Goal: Task Accomplishment & Management: Complete application form

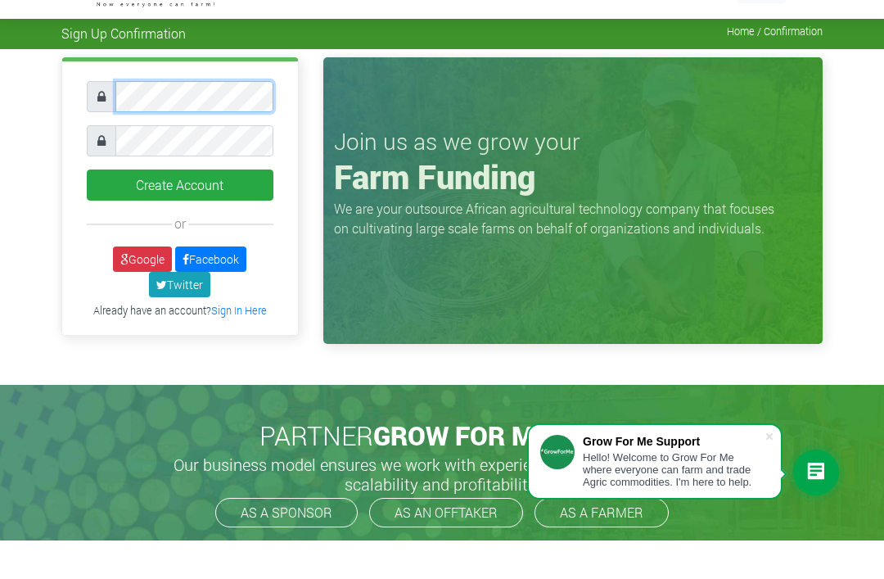
scroll to position [38, 0]
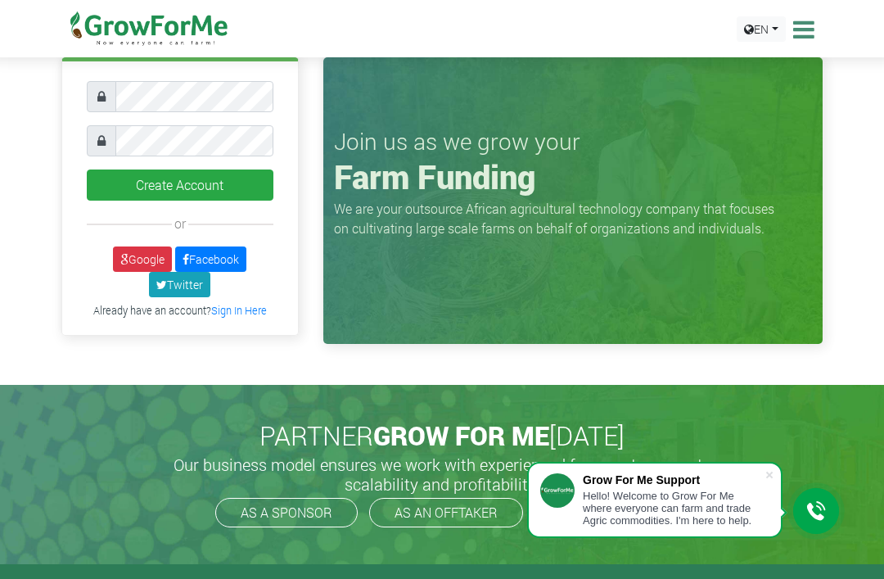
click at [133, 183] on button "Create Account" at bounding box center [180, 184] width 187 height 31
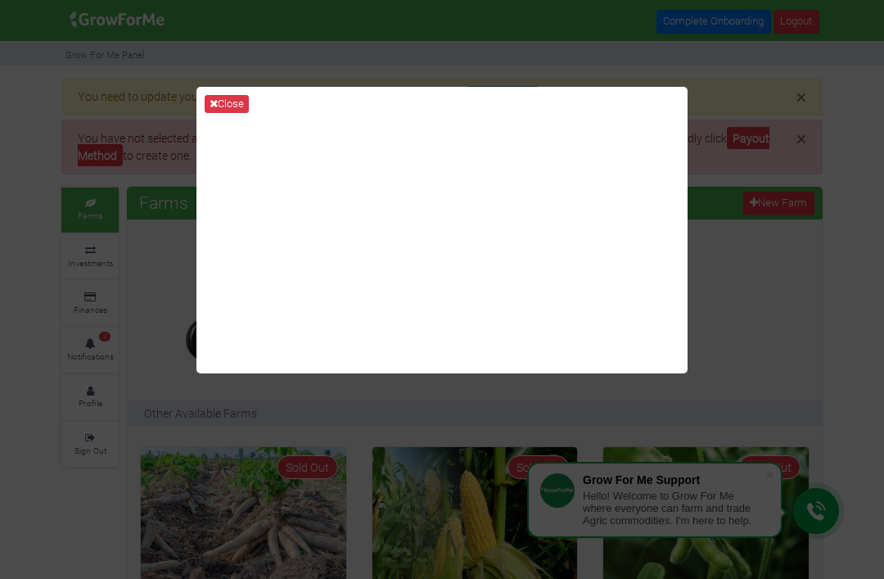
click at [214, 109] on icon at bounding box center [214, 103] width 8 height 11
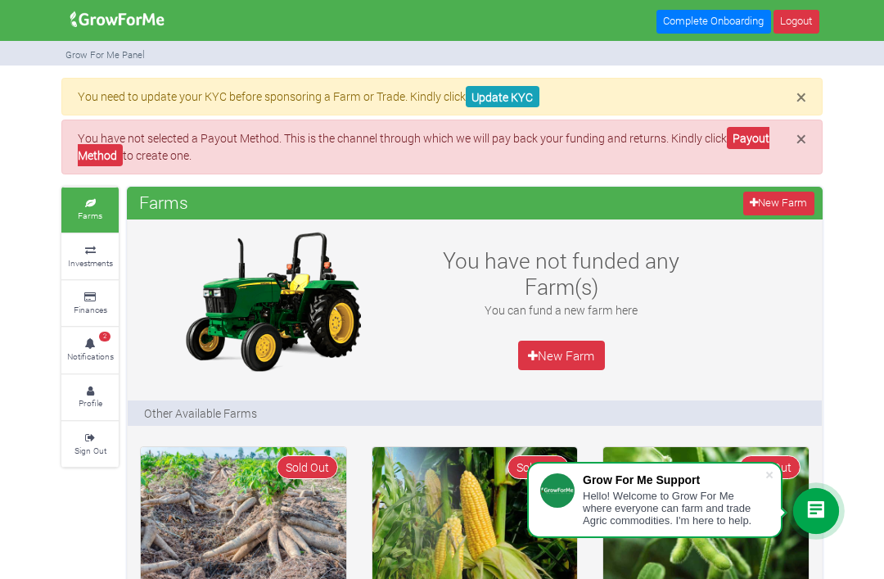
click at [761, 135] on link "Payout Method" at bounding box center [424, 146] width 693 height 39
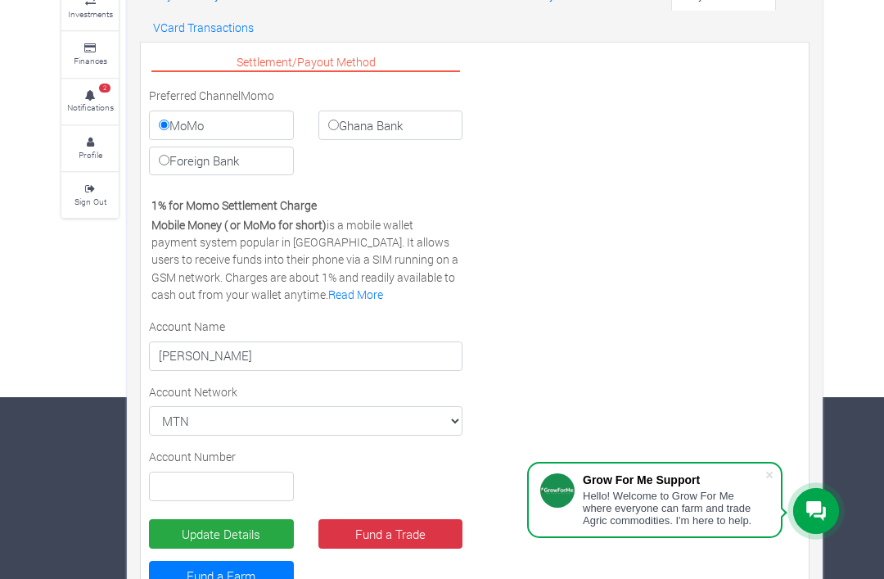
scroll to position [184, 0]
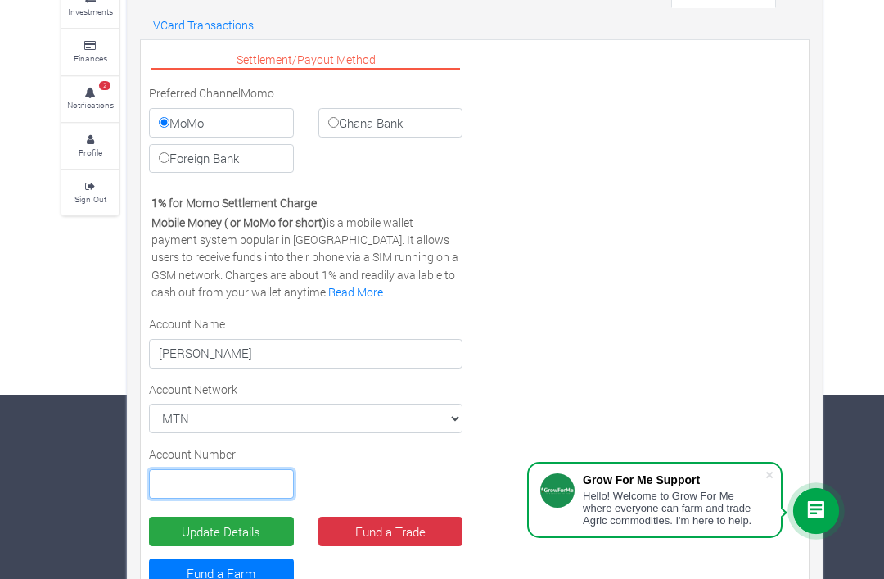
click at [175, 477] on input "text" at bounding box center [221, 483] width 145 height 29
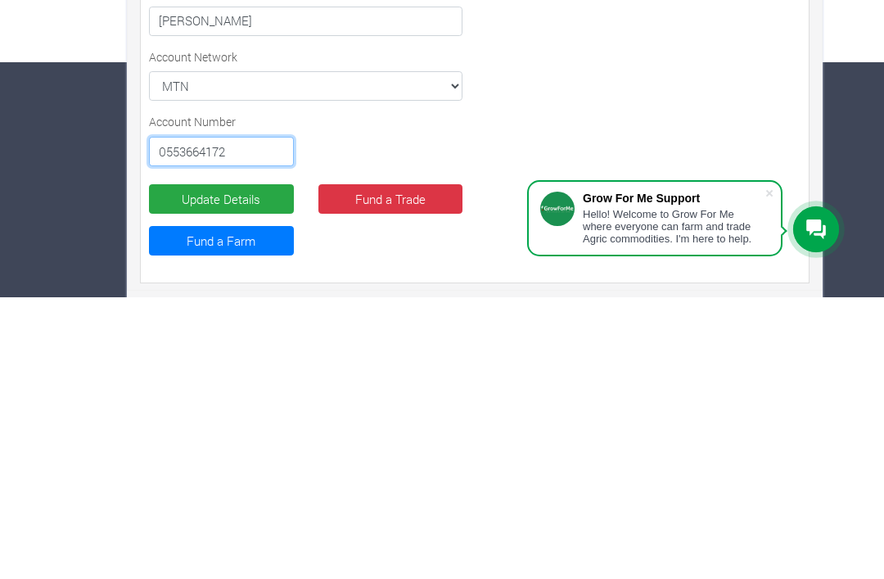
type input "0553664172"
click at [177, 466] on button "Update Details" at bounding box center [221, 480] width 145 height 29
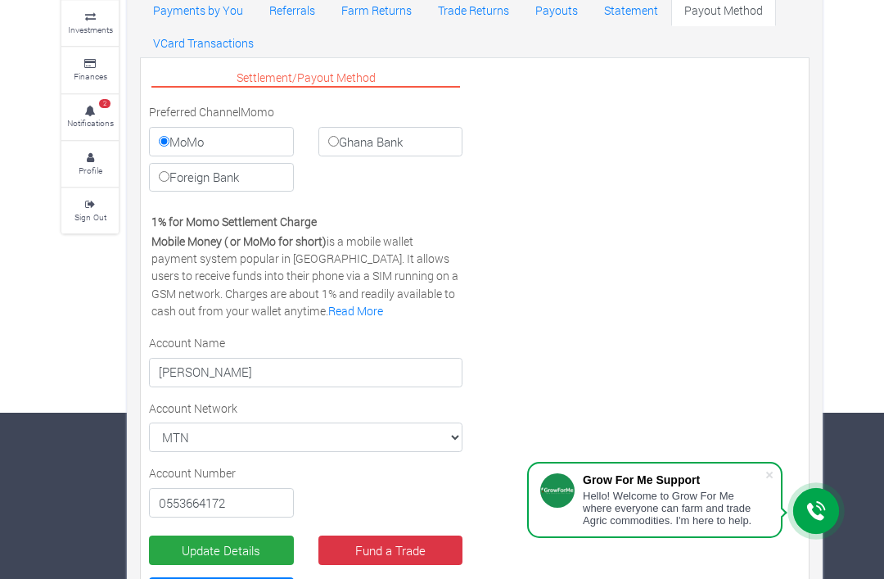
scroll to position [165, 0]
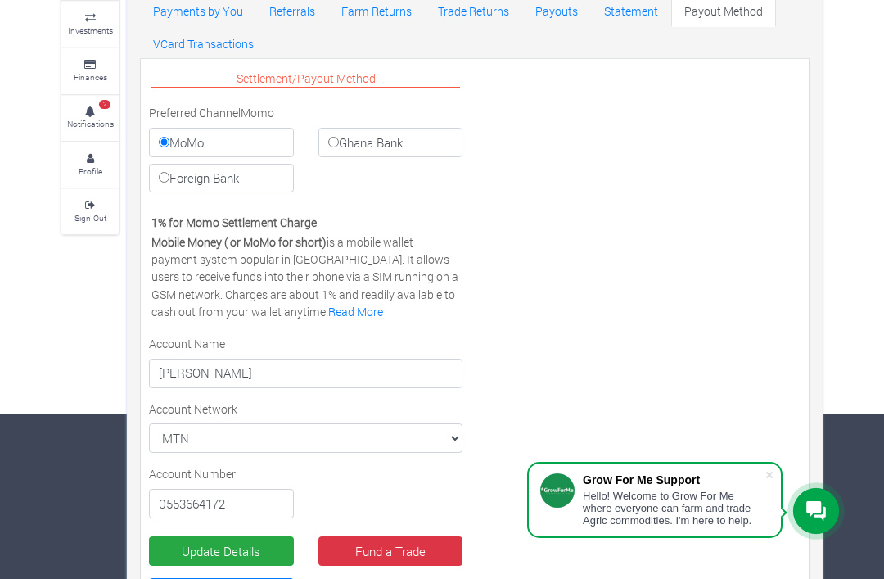
click at [278, 540] on button "Update Details" at bounding box center [221, 550] width 145 height 29
click at [259, 536] on button "Update Details" at bounding box center [221, 550] width 145 height 29
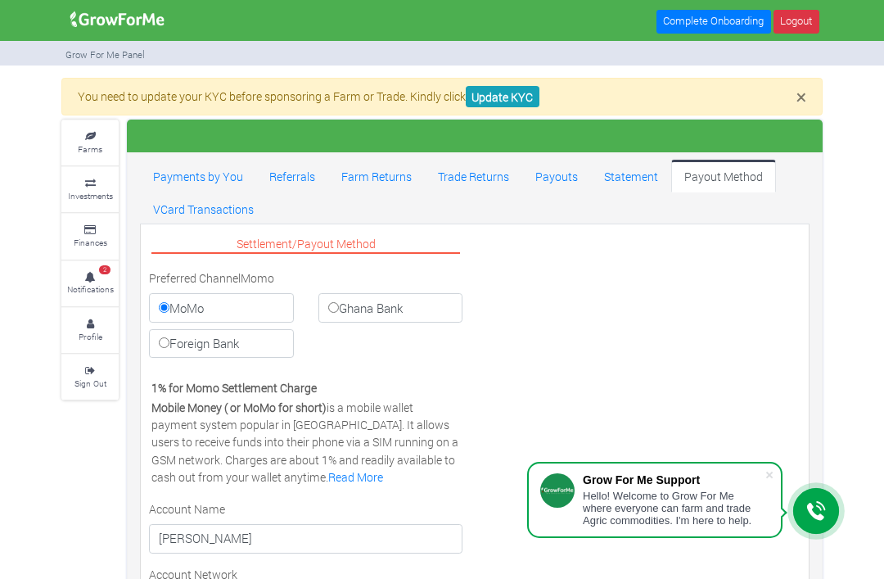
click at [106, 273] on icon at bounding box center [89, 277] width 49 height 8
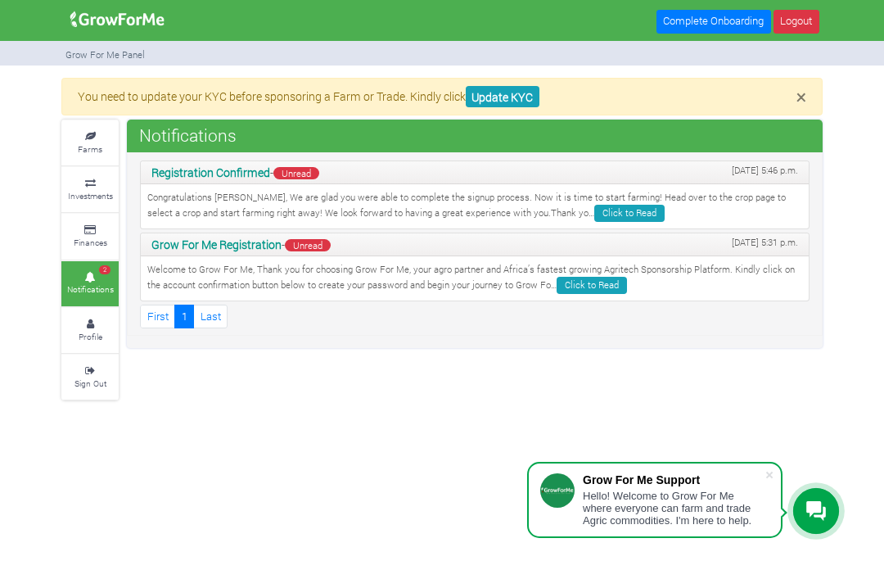
click at [594, 208] on link "Click to Read" at bounding box center [629, 213] width 70 height 17
click at [488, 192] on p "Congratulations Mary, We are glad you were able to complete the signup process.…" at bounding box center [474, 206] width 655 height 31
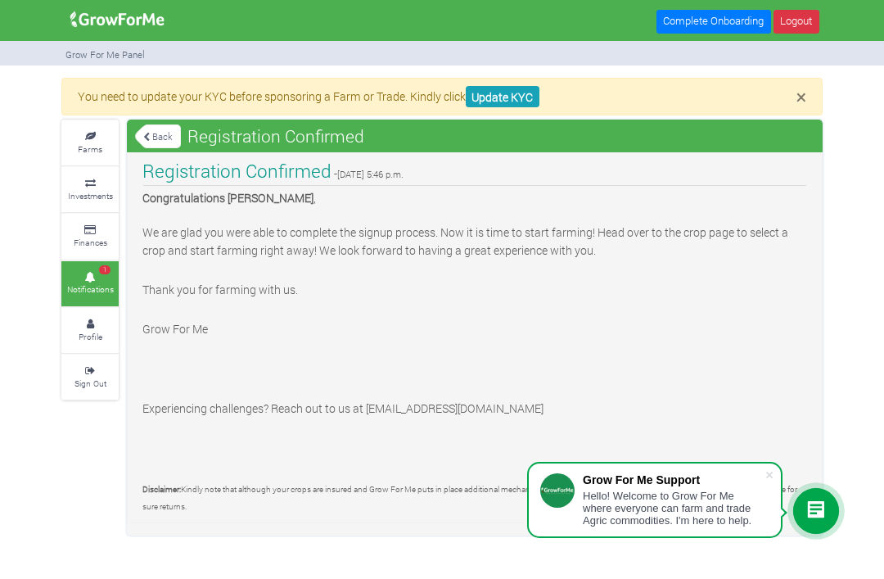
click at [153, 131] on link "Back" at bounding box center [158, 136] width 46 height 27
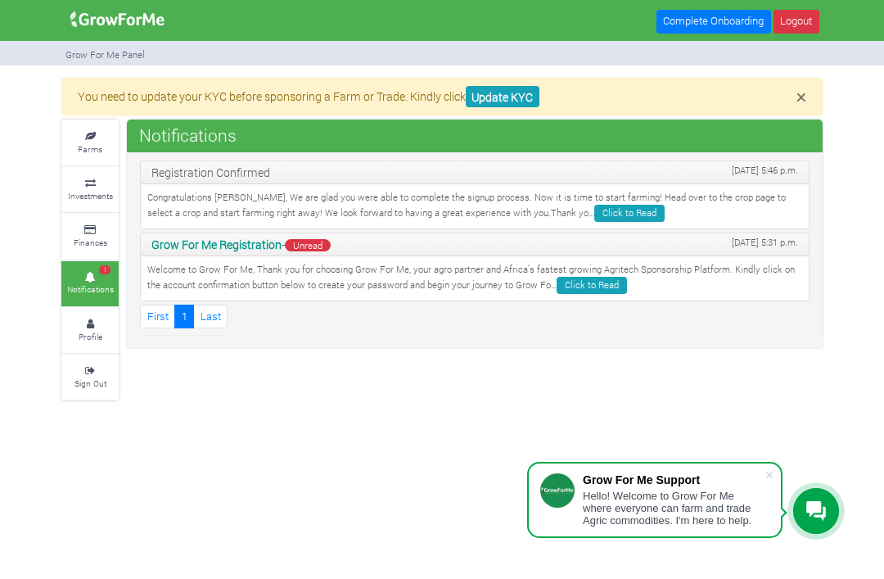
click at [563, 270] on p "Welcome to Grow For Me, Thank you for choosing Grow For Me, your agro partner a…" at bounding box center [474, 278] width 655 height 31
click at [560, 269] on p "Welcome to Grow For Me, Thank you for choosing Grow For Me, your agro partner a…" at bounding box center [474, 278] width 655 height 31
click at [579, 277] on link "Click to Read" at bounding box center [592, 285] width 70 height 17
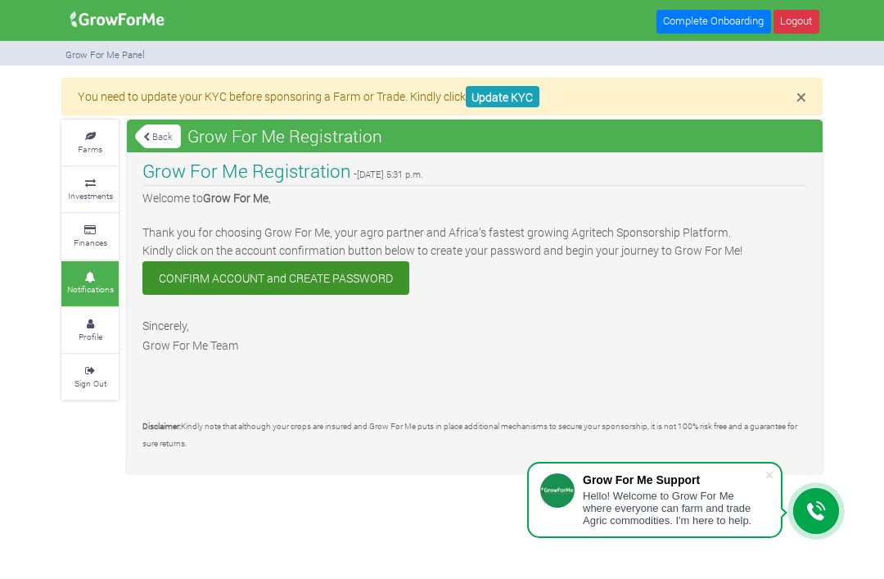
click at [806, 83] on div "× You need to update your KYC before sponsoring a Farm or Trade. Kindly click U…" at bounding box center [441, 97] width 761 height 38
click at [138, 129] on link "Back" at bounding box center [158, 136] width 46 height 27
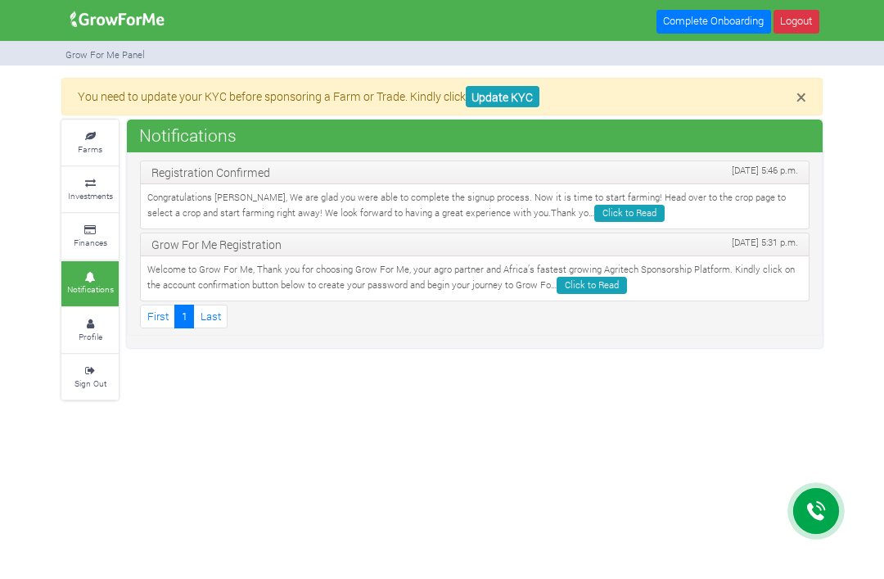
click at [106, 186] on link "Investments" at bounding box center [89, 189] width 57 height 45
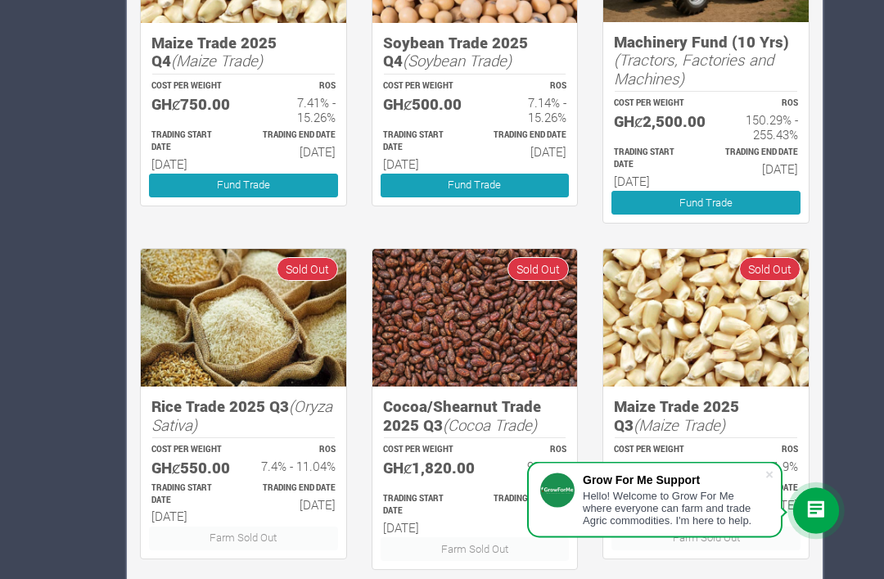
scroll to position [866, 0]
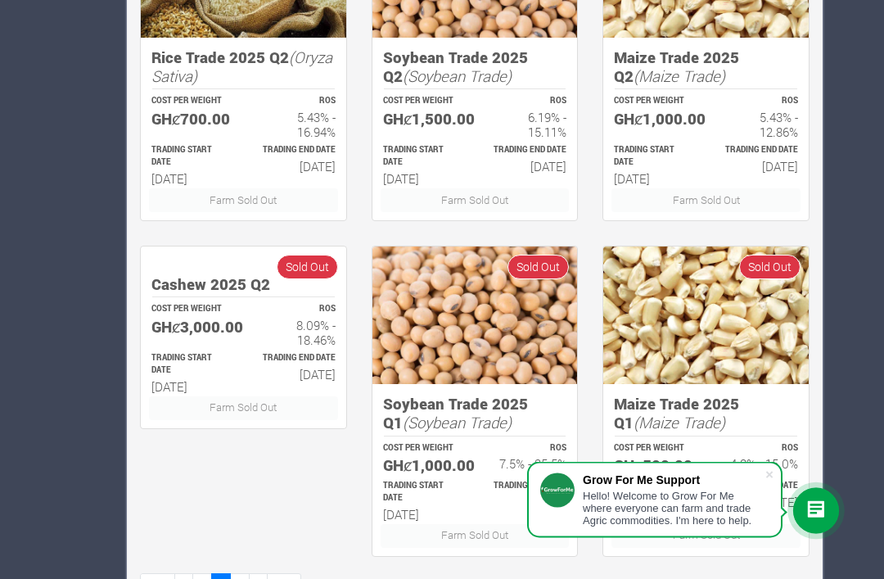
scroll to position [838, 0]
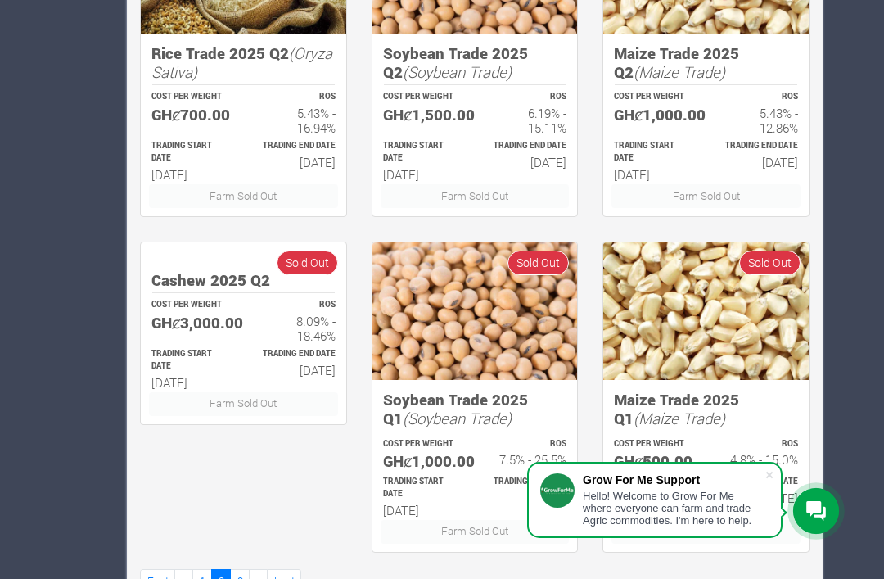
click at [243, 576] on link "3" at bounding box center [240, 581] width 20 height 24
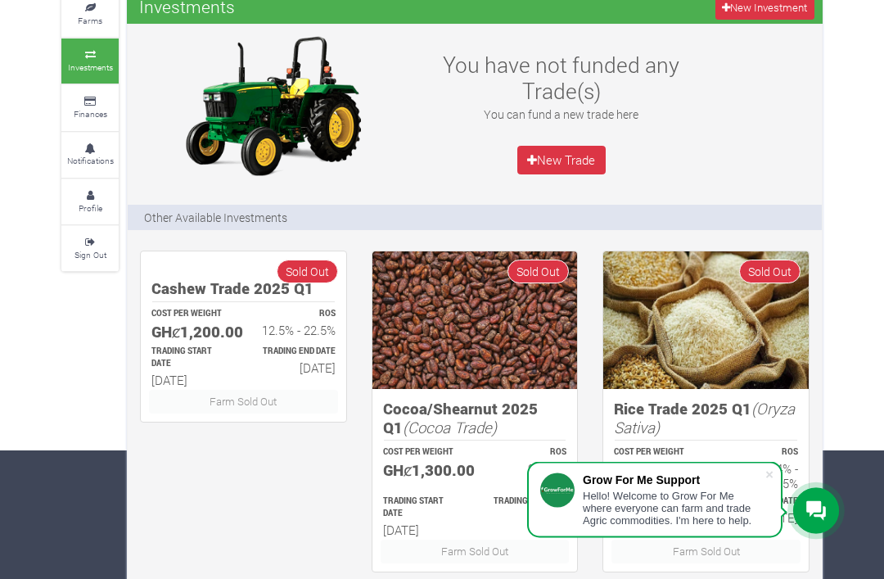
scroll to position [157, 0]
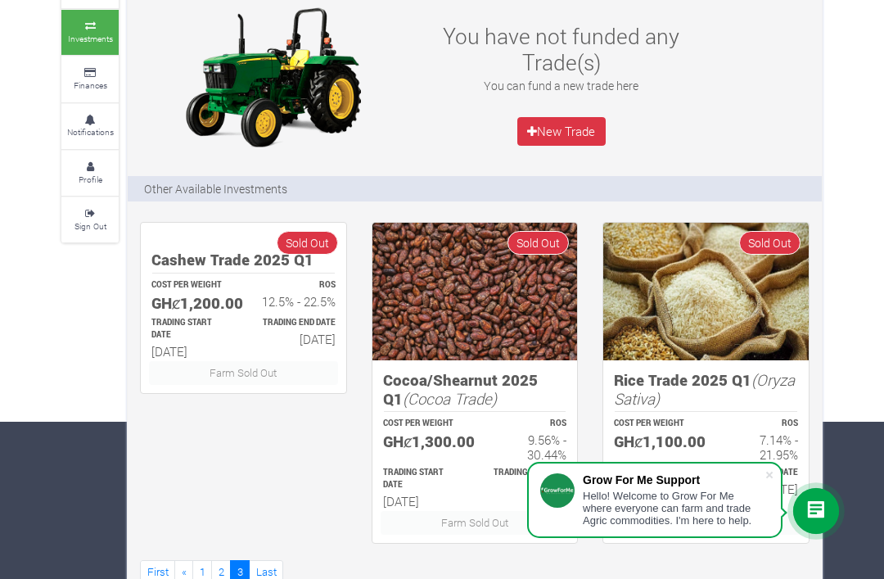
click at [270, 578] on link "Last" at bounding box center [266, 572] width 34 height 24
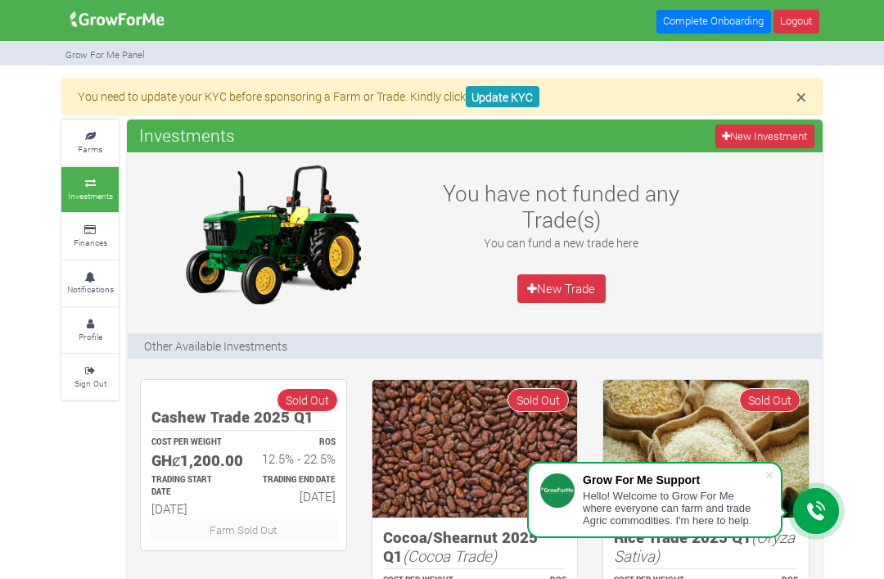
click at [97, 331] on small "Profile" at bounding box center [91, 336] width 24 height 11
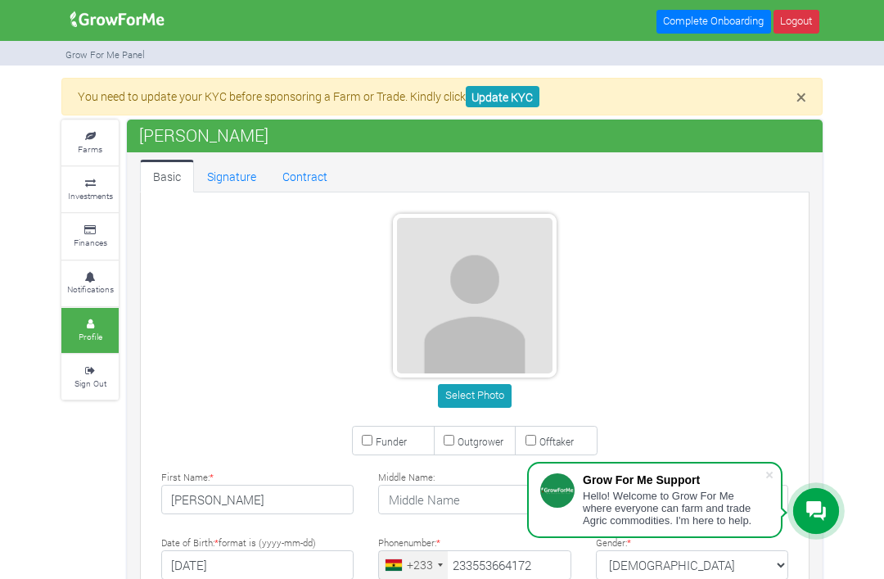
type input "55 366 4172"
click at [518, 93] on link "Update KYC" at bounding box center [503, 97] width 74 height 22
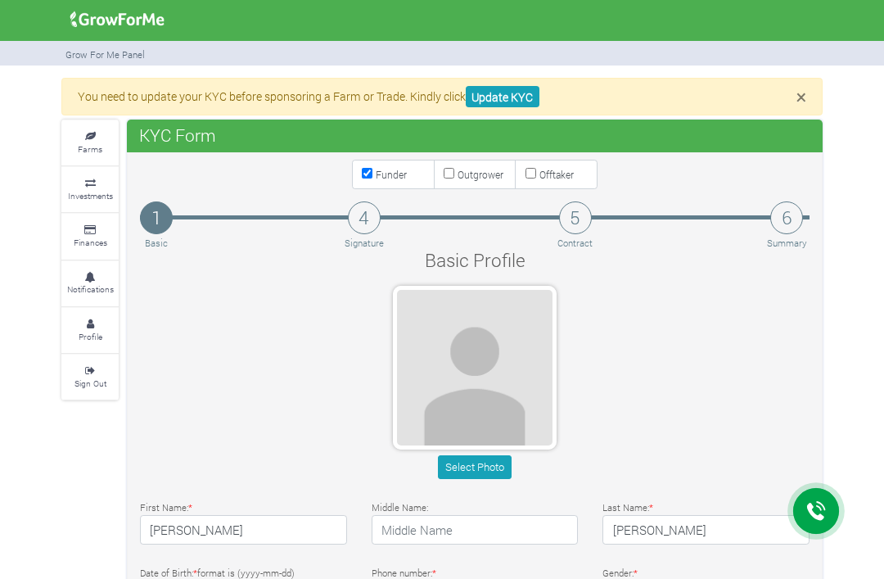
type input "55 366 4172"
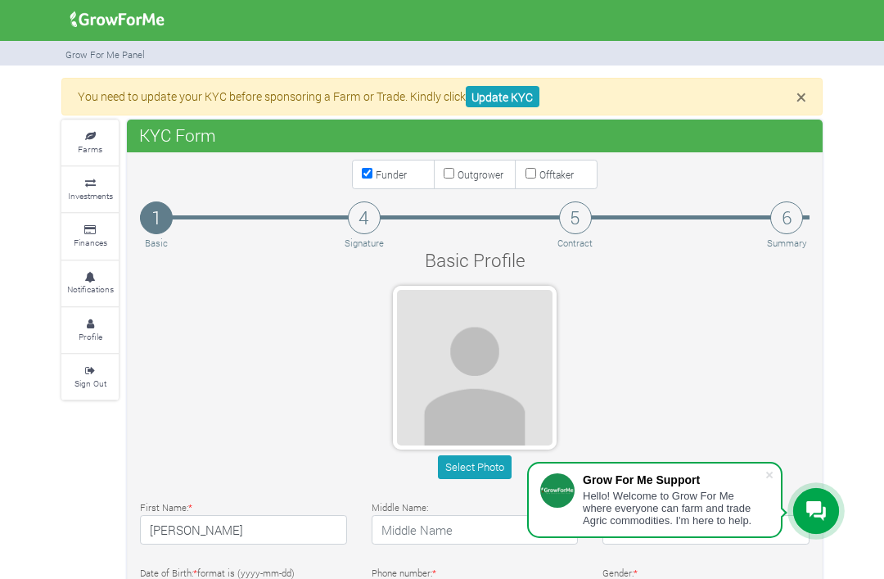
click at [95, 138] on icon at bounding box center [89, 137] width 49 height 8
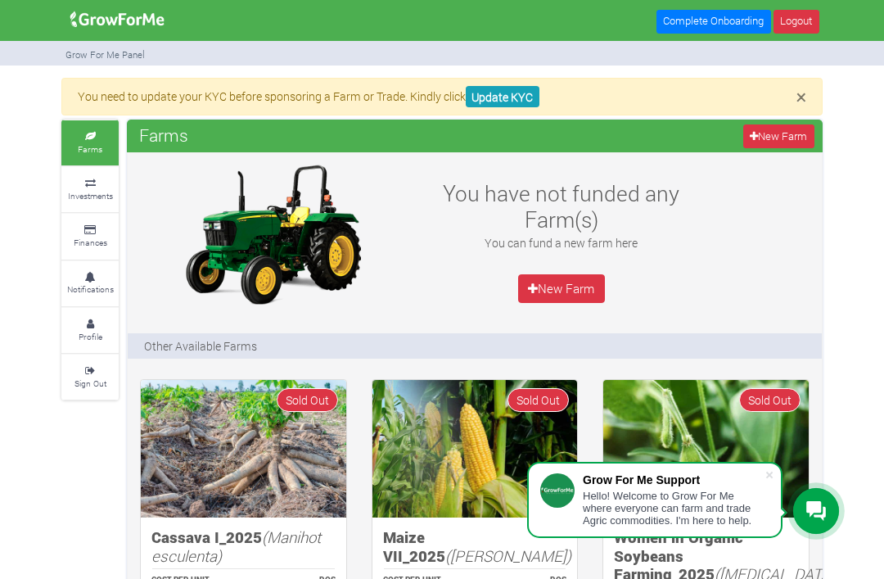
click at [88, 182] on icon at bounding box center [89, 183] width 49 height 8
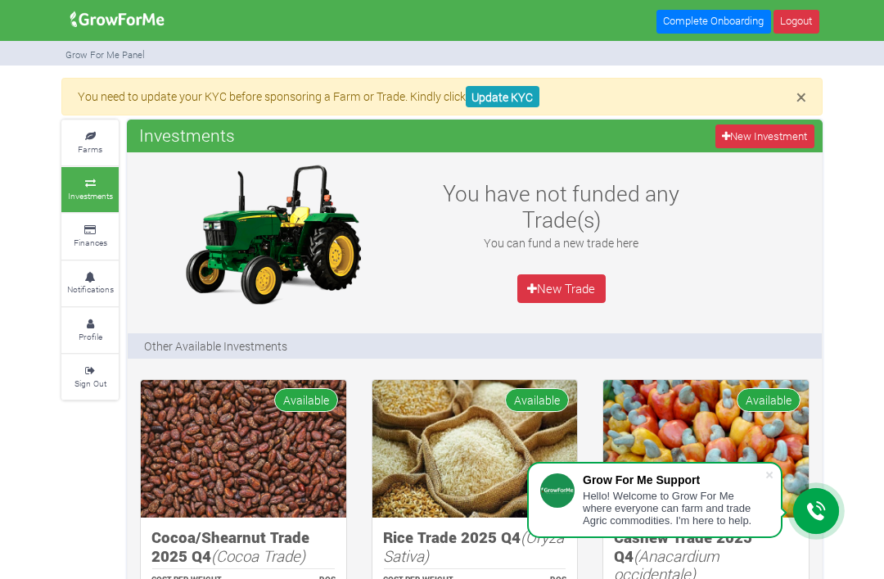
click at [508, 99] on link "Update KYC" at bounding box center [503, 97] width 74 height 22
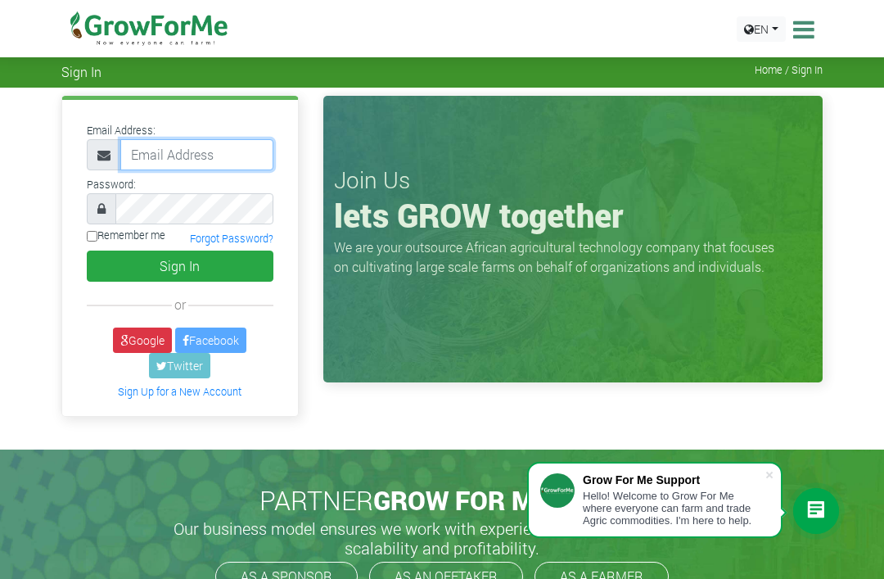
type input "[EMAIL_ADDRESS][DOMAIN_NAME]"
click at [179, 265] on button "Sign In" at bounding box center [180, 266] width 187 height 31
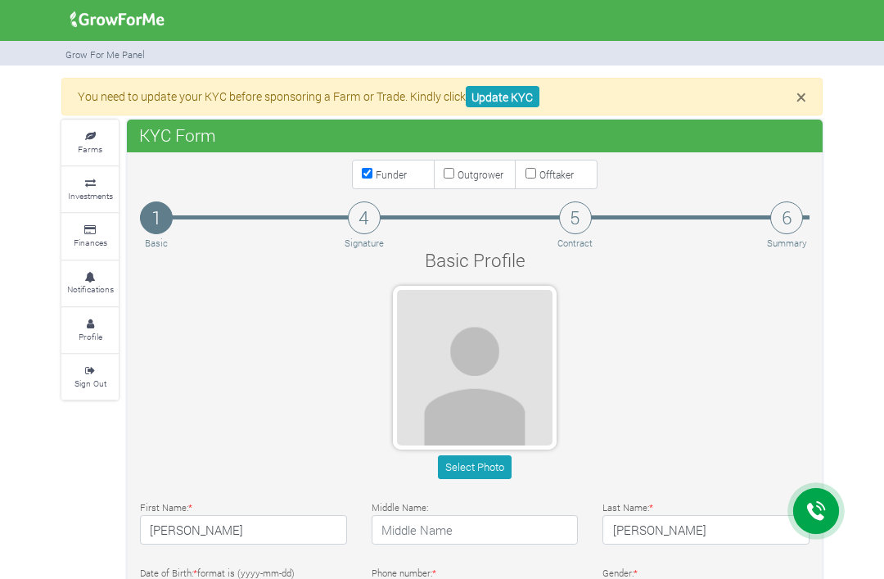
type input "55 366 4172"
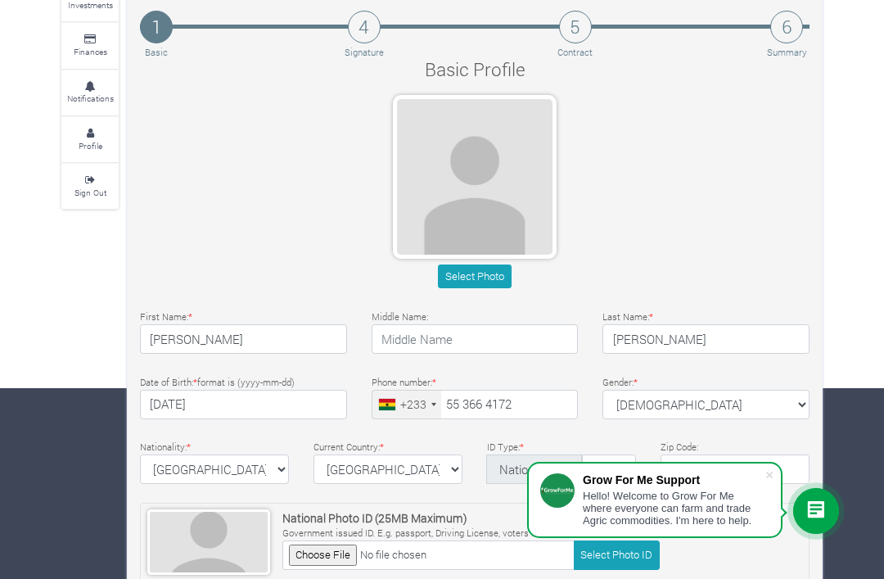
scroll to position [194, 0]
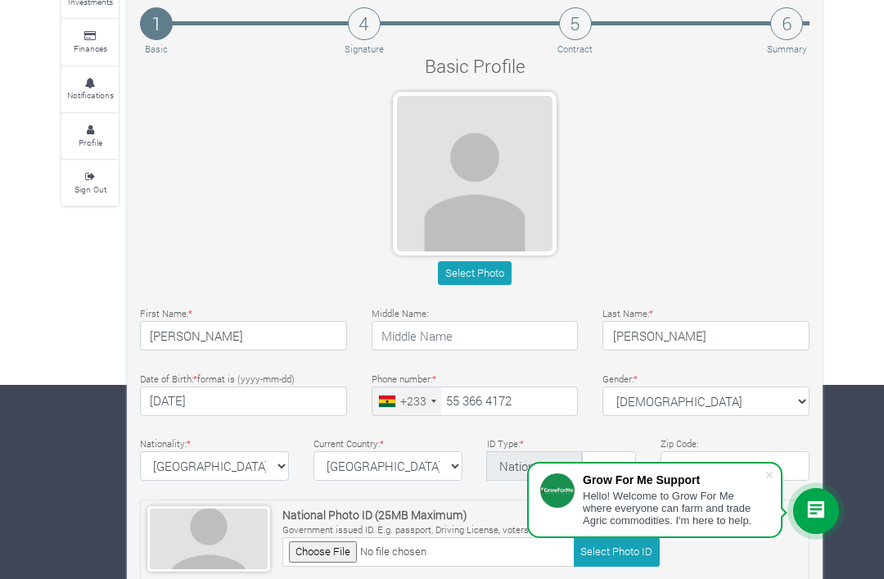
click at [817, 293] on div "Basic Profile Select Photo First Name: * [PERSON_NAME] Middle Name: * [PERSON_N…" at bounding box center [475, 447] width 694 height 790
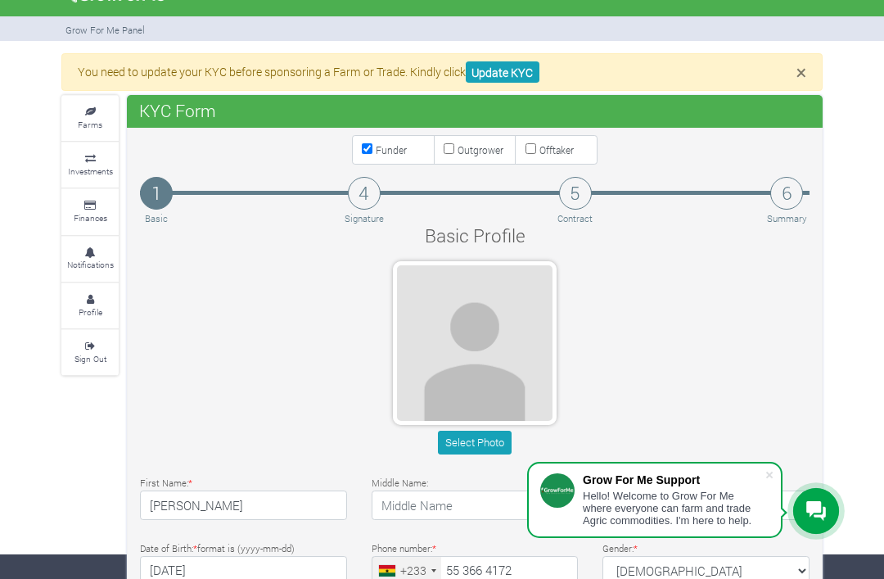
scroll to position [0, 0]
